Goal: Navigation & Orientation: Find specific page/section

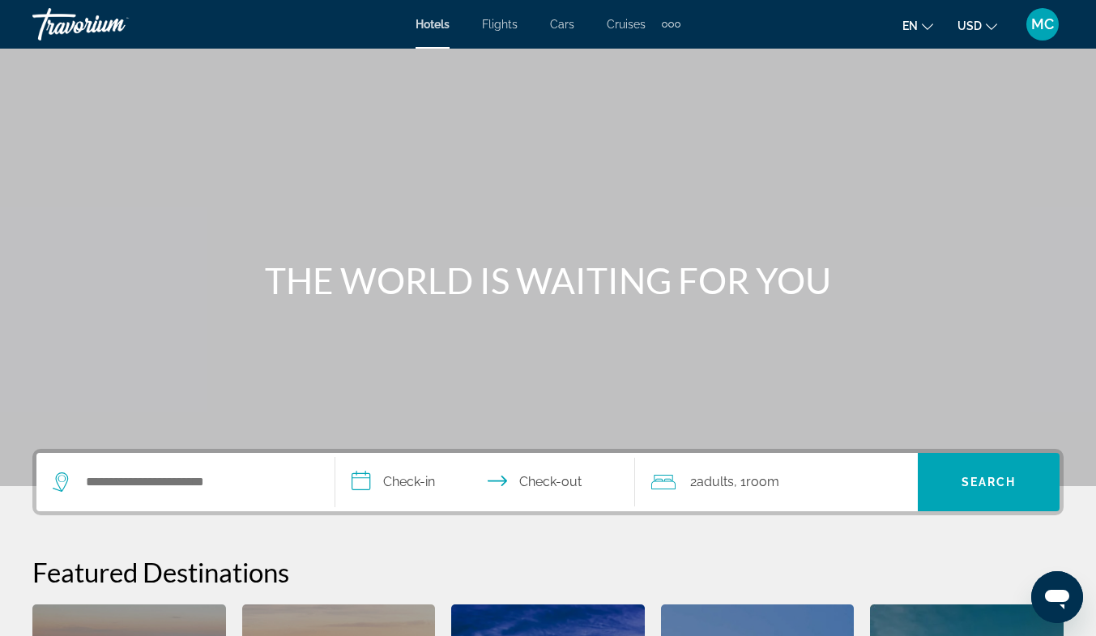
click at [673, 32] on div "Extra navigation items" at bounding box center [671, 24] width 19 height 24
click at [673, 49] on link "Activities" at bounding box center [644, 54] width 63 height 29
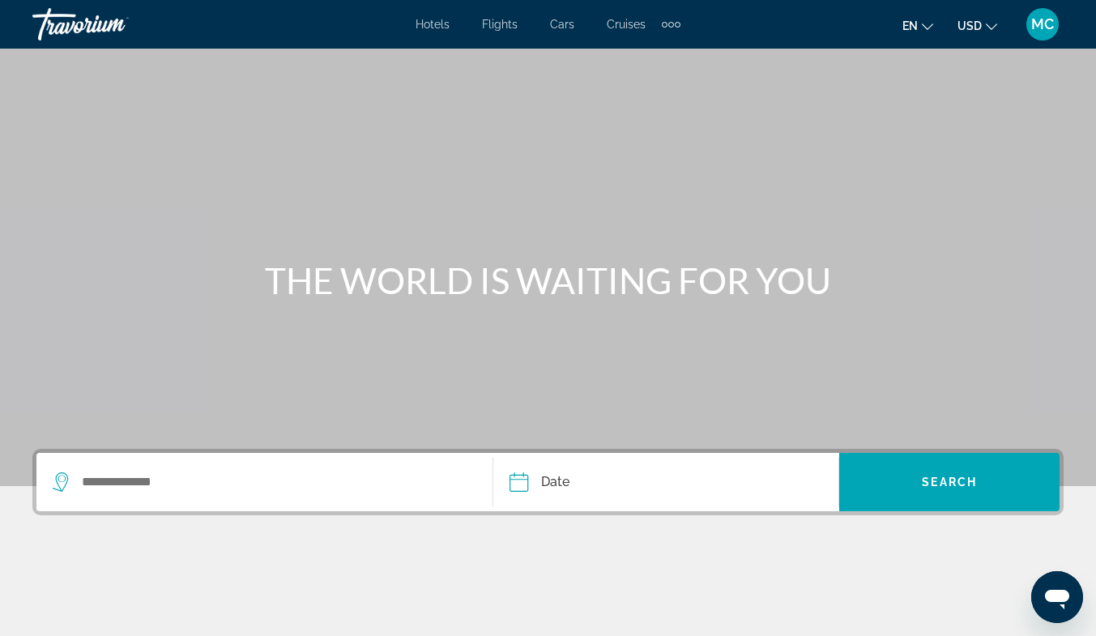
click at [673, 22] on div "Extra navigation items" at bounding box center [671, 24] width 19 height 24
click at [438, 37] on div "Hotels Flights Cars Cruises Activities Hotels Flights Cars Cruises Activities e…" at bounding box center [548, 24] width 1096 height 42
click at [441, 32] on div "Hotels Flights Cars Cruises Activities Hotels Flights Cars Cruises Activities" at bounding box center [548, 24] width 265 height 26
click at [447, 21] on span "Hotels" at bounding box center [433, 24] width 34 height 13
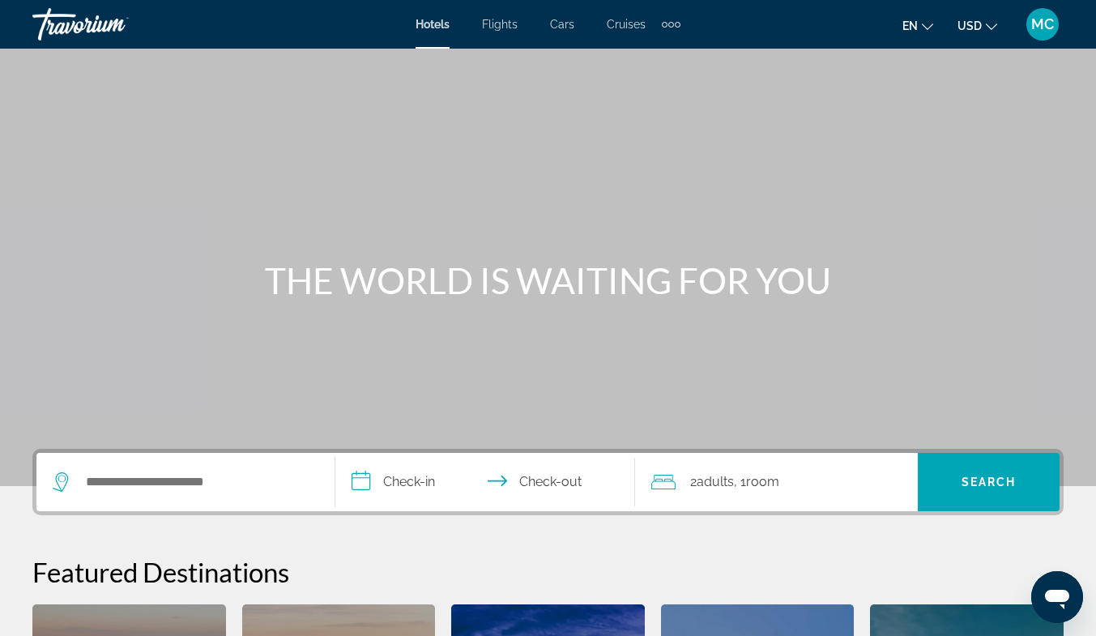
click at [1058, 28] on div "MC" at bounding box center [1043, 24] width 32 height 32
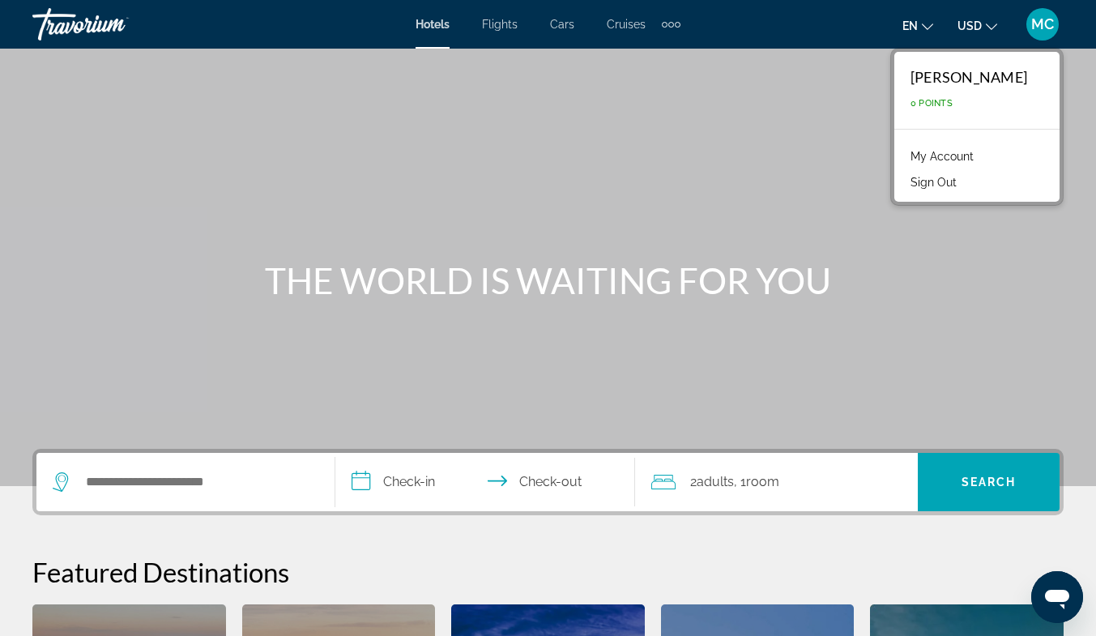
click at [946, 265] on div "THE WORLD IS WAITING FOR YOU" at bounding box center [548, 280] width 1096 height 42
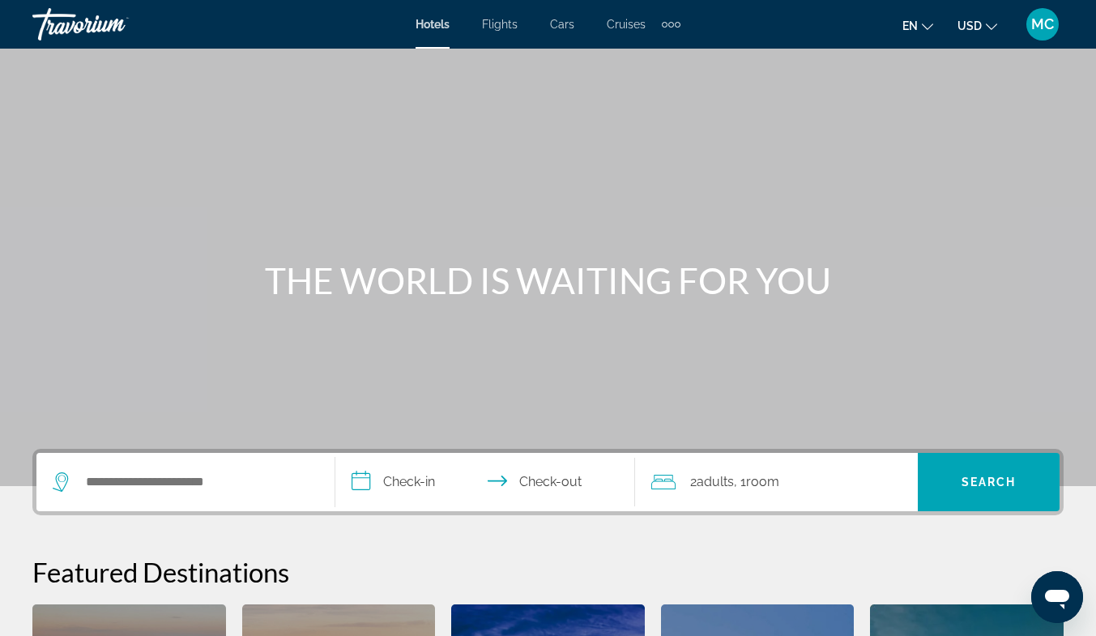
click at [679, 23] on div "Extra navigation items" at bounding box center [678, 25] width 6 height 6
click at [654, 45] on link "Activities" at bounding box center [644, 54] width 63 height 29
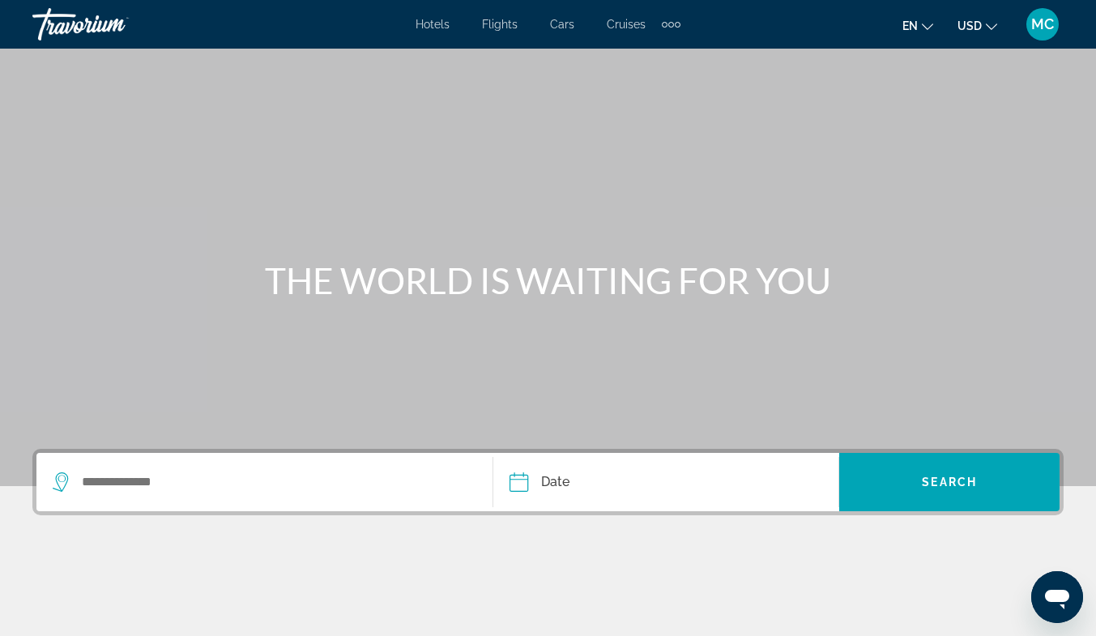
click at [92, 25] on div "Travorium" at bounding box center [113, 24] width 162 height 42
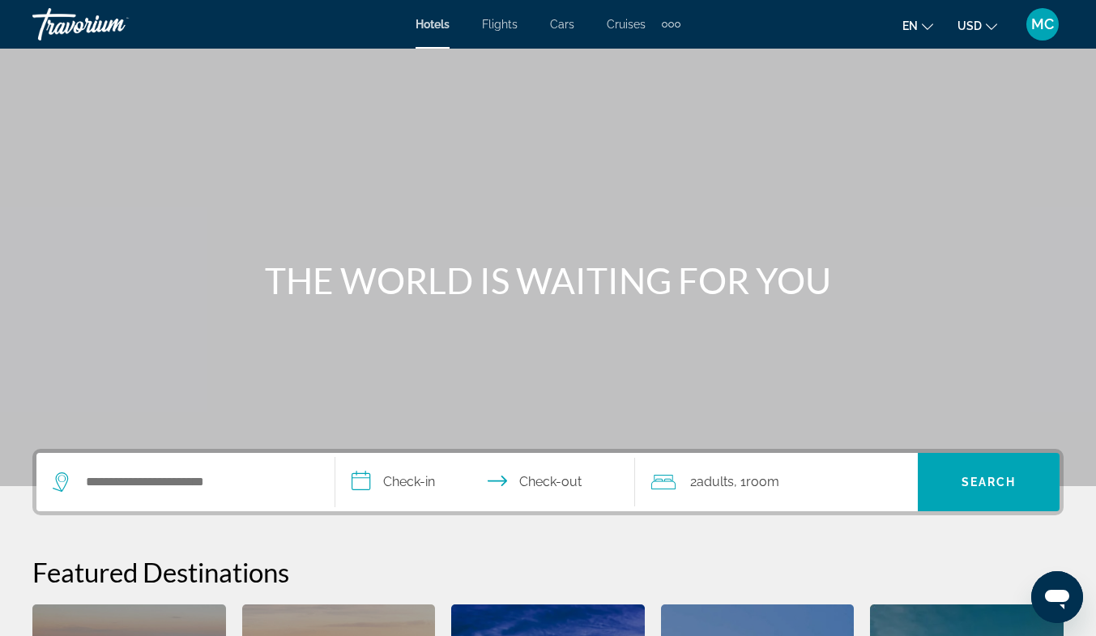
click at [92, 25] on div "Travorium" at bounding box center [113, 24] width 162 height 42
click at [1030, 26] on div "MC" at bounding box center [1043, 24] width 32 height 32
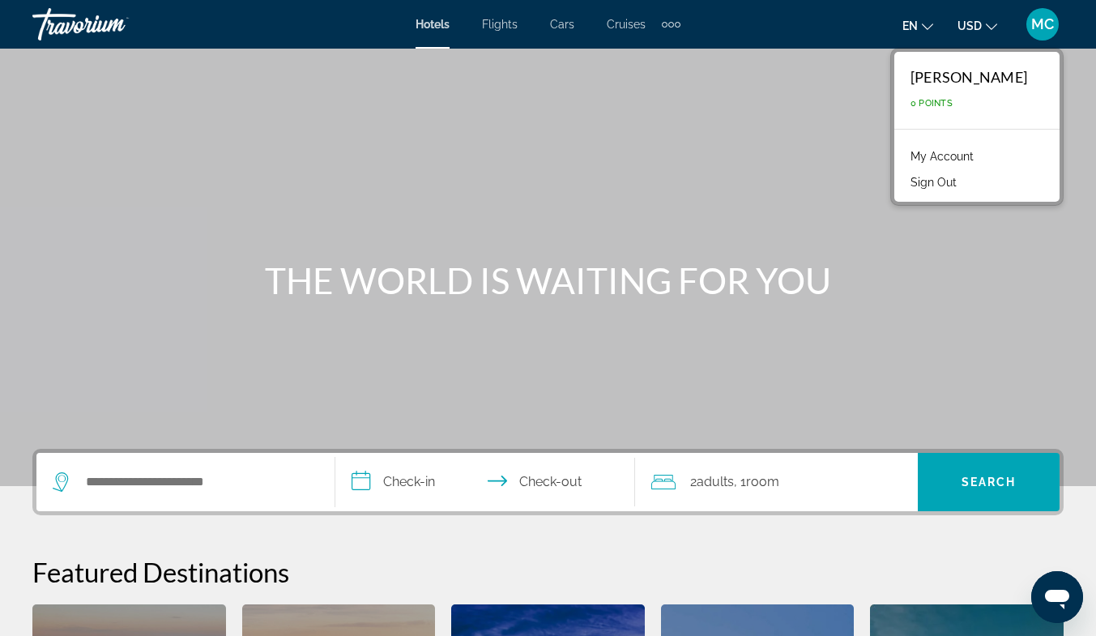
click at [941, 147] on link "My Account" at bounding box center [942, 156] width 79 height 21
